Goal: Task Accomplishment & Management: Use online tool/utility

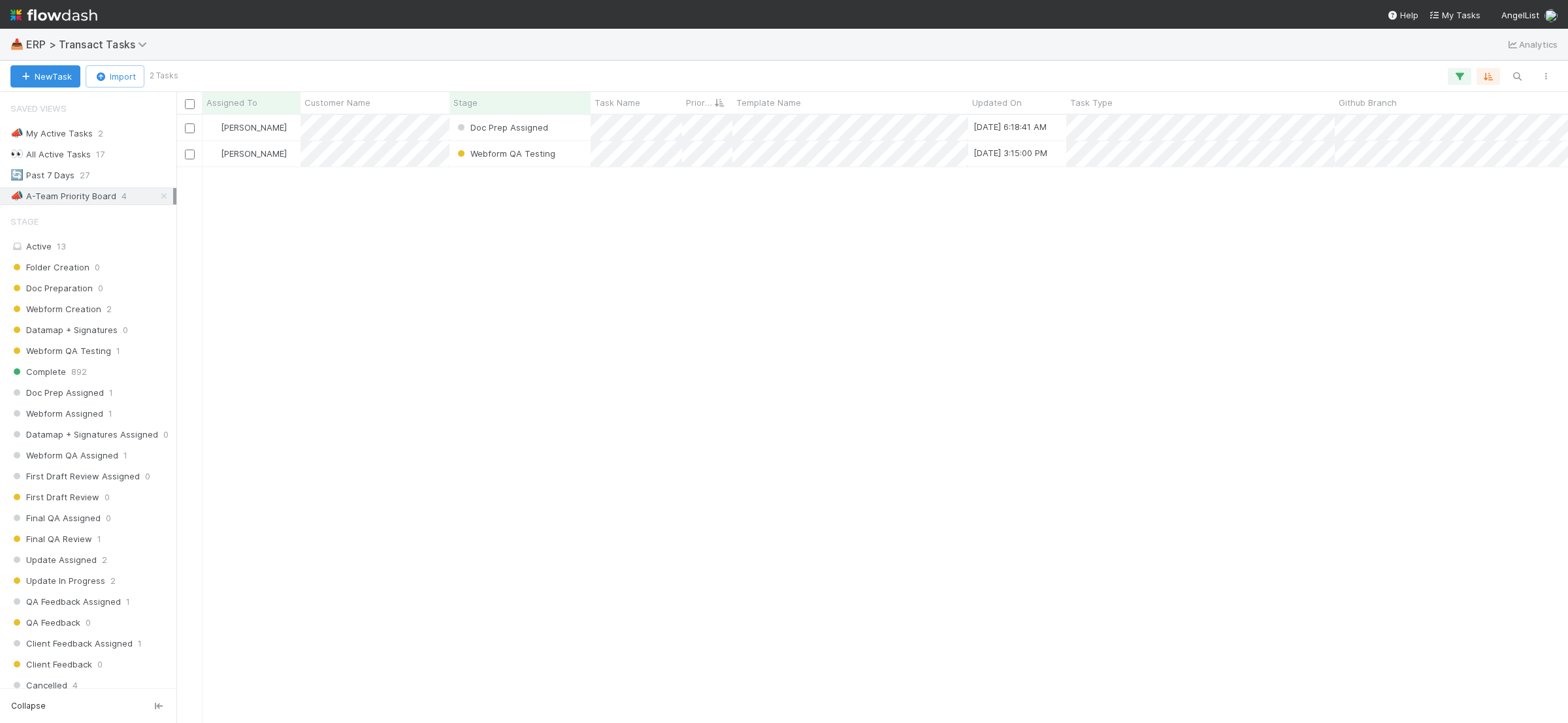
scroll to position [13, 13]
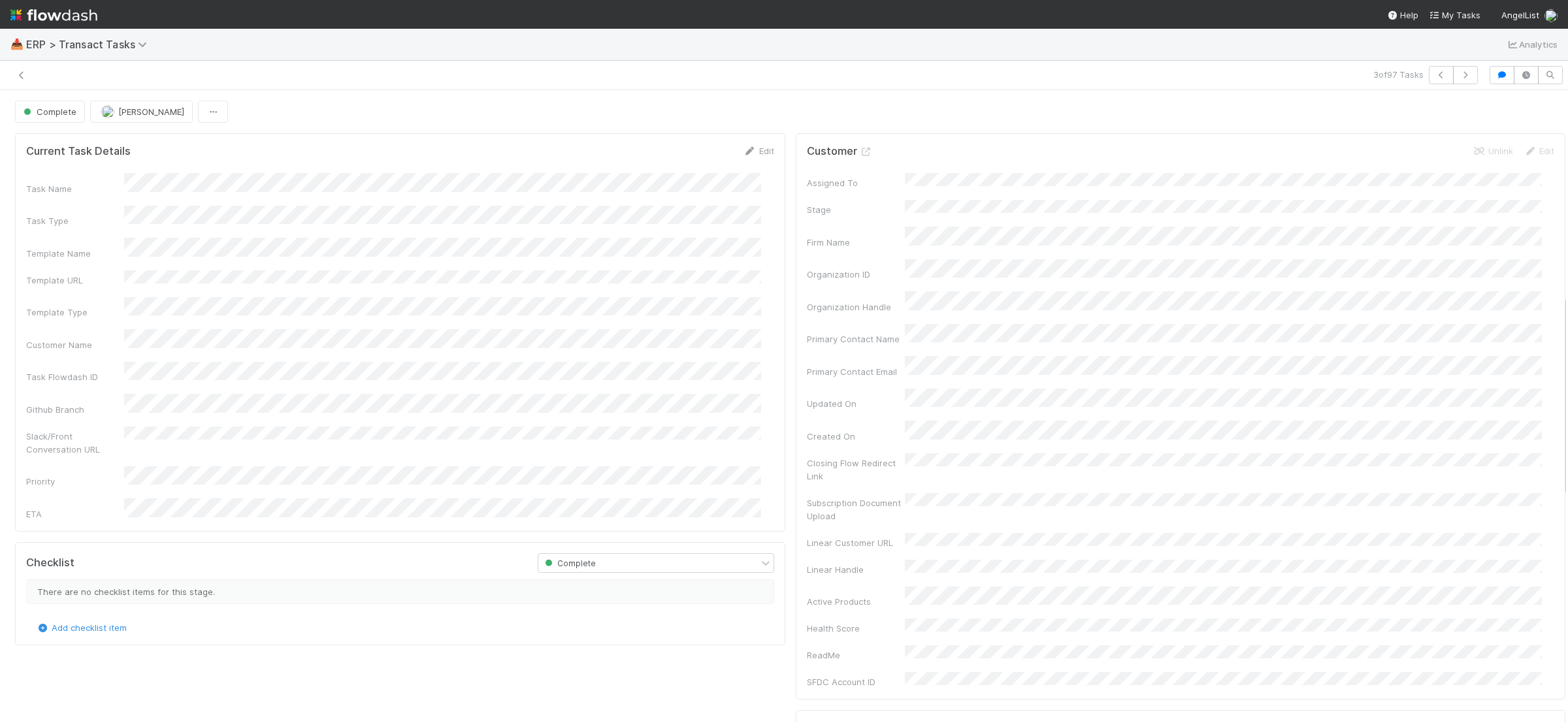
scroll to position [644, 0]
click at [19, 71] on icon at bounding box center [21, 76] width 13 height 9
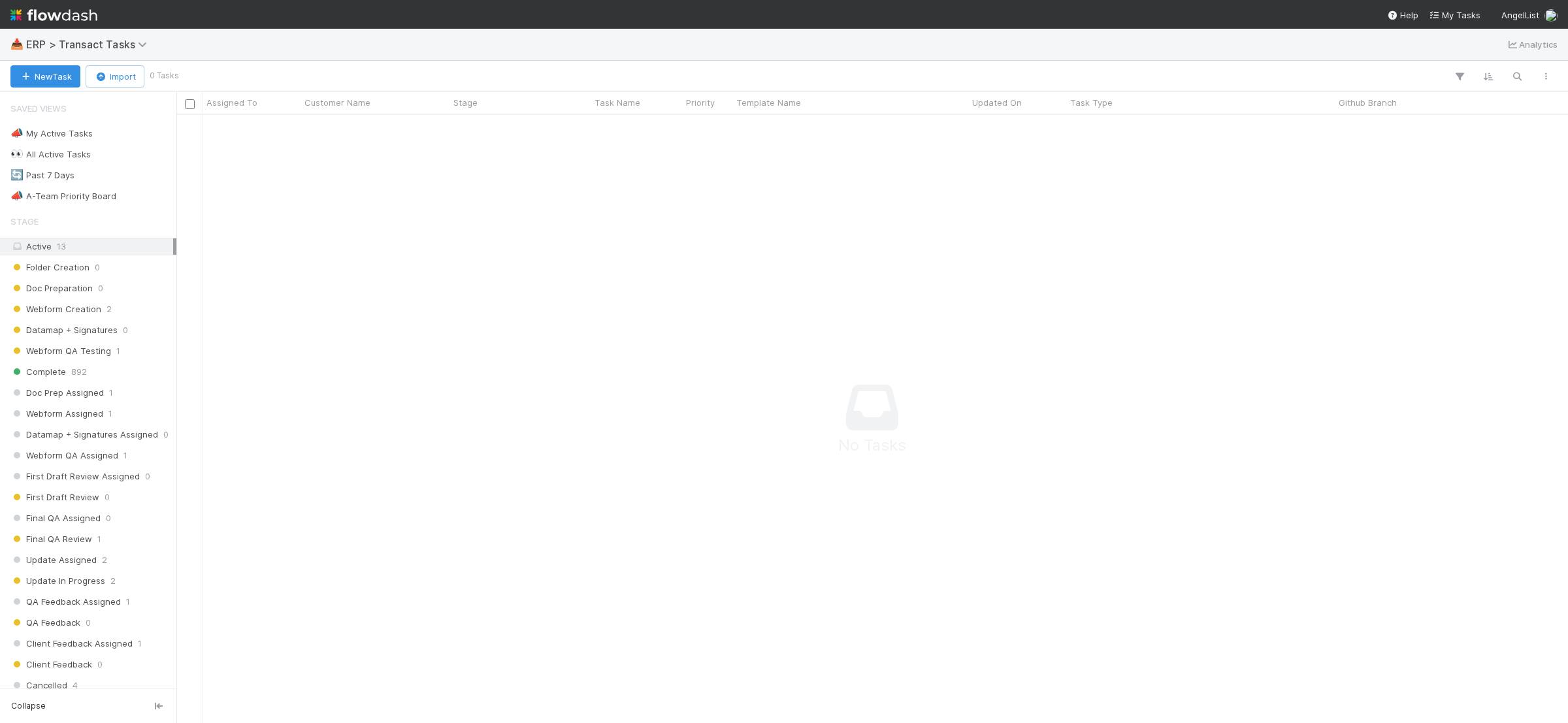
scroll to position [583, 1366]
click at [142, 195] on div "📣 A-Team Priority Board 4" at bounding box center [92, 196] width 163 height 16
